Goal: Navigation & Orientation: Find specific page/section

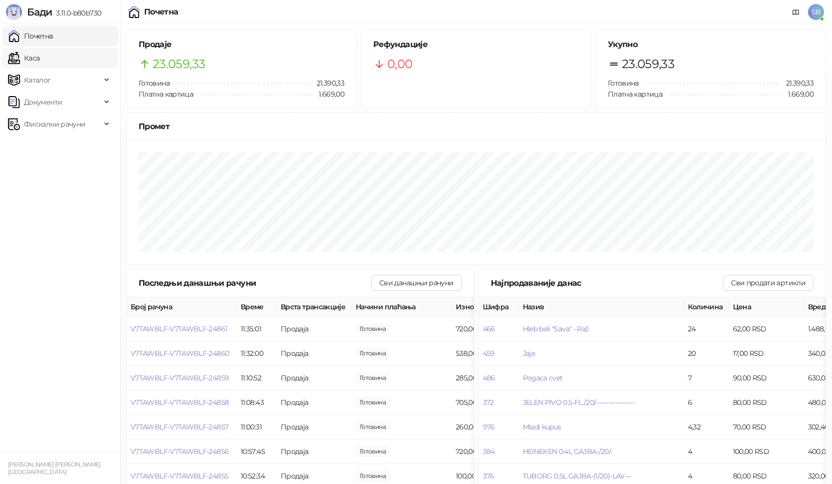
click at [32, 52] on link "Каса" at bounding box center [24, 58] width 32 height 20
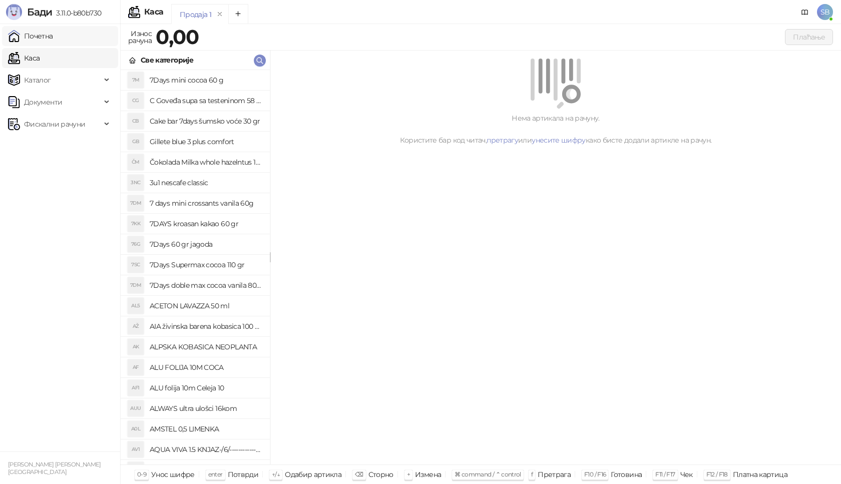
click at [36, 37] on link "Почетна" at bounding box center [30, 36] width 45 height 20
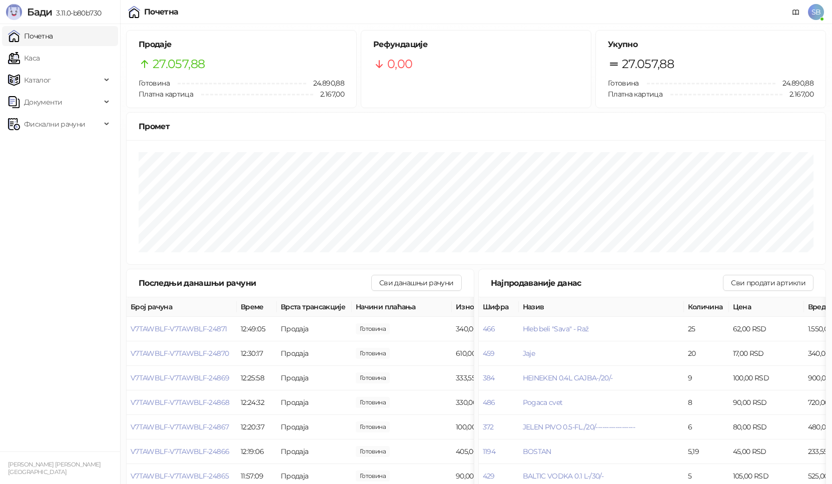
click at [51, 45] on link "Почетна" at bounding box center [30, 36] width 45 height 20
click at [40, 53] on link "Каса" at bounding box center [24, 58] width 32 height 20
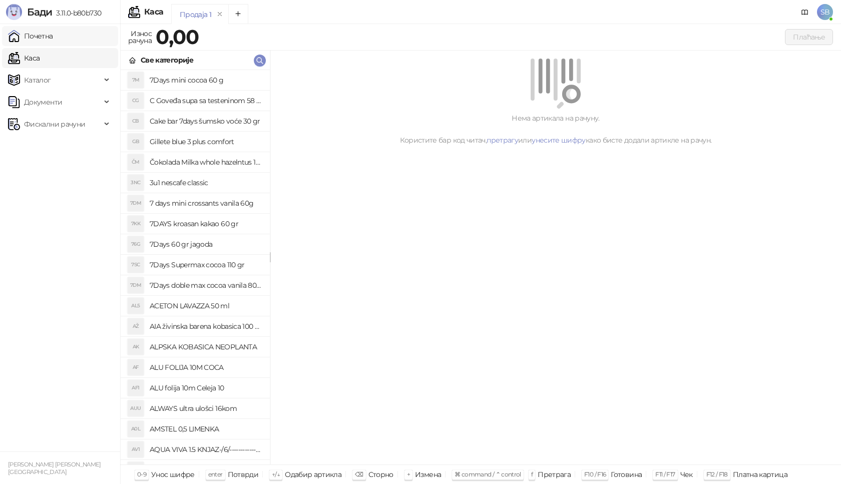
click at [50, 41] on link "Почетна" at bounding box center [30, 36] width 45 height 20
